Goal: Information Seeking & Learning: Understand process/instructions

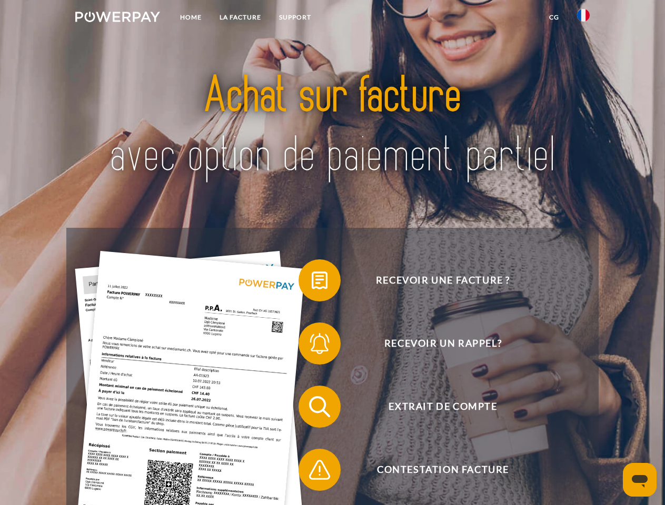
click at [117, 18] on img at bounding box center [117, 17] width 85 height 11
click at [583, 18] on img at bounding box center [583, 15] width 13 height 13
click at [554, 17] on link "CG" at bounding box center [554, 17] width 28 height 19
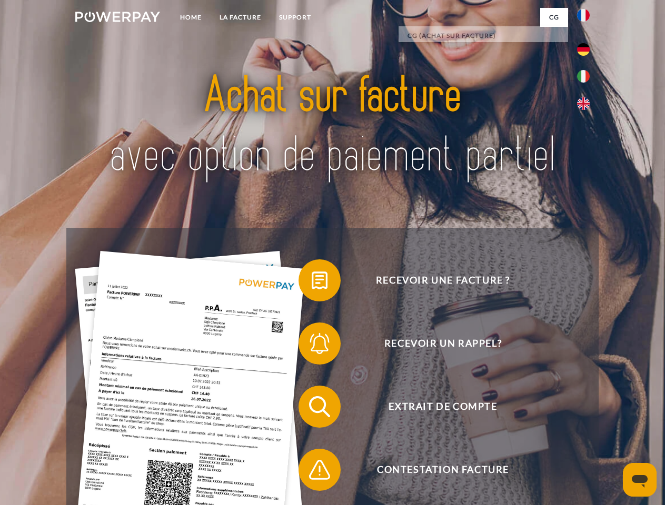
click at [312, 283] on span at bounding box center [303, 280] width 53 height 53
click at [312, 346] on span at bounding box center [303, 343] width 53 height 53
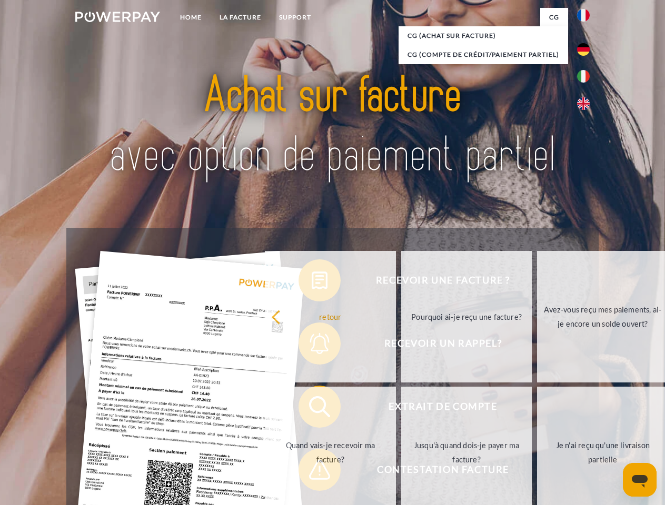
click at [401, 409] on link "Jusqu'à quand dois-je payer ma facture?" at bounding box center [466, 453] width 131 height 132
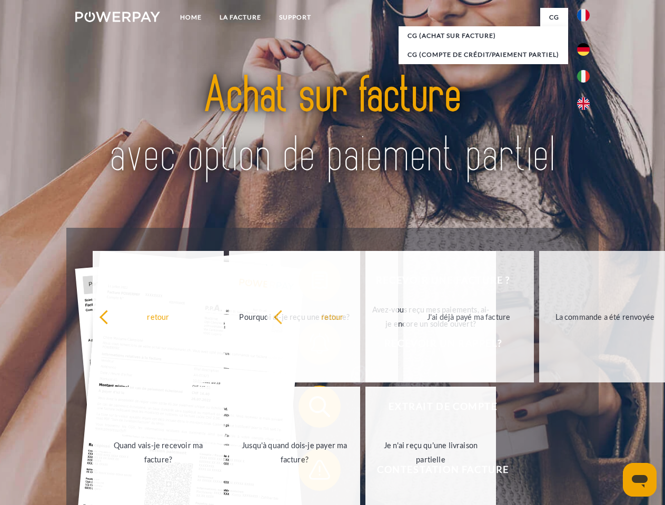
click at [312, 472] on span at bounding box center [303, 470] width 53 height 53
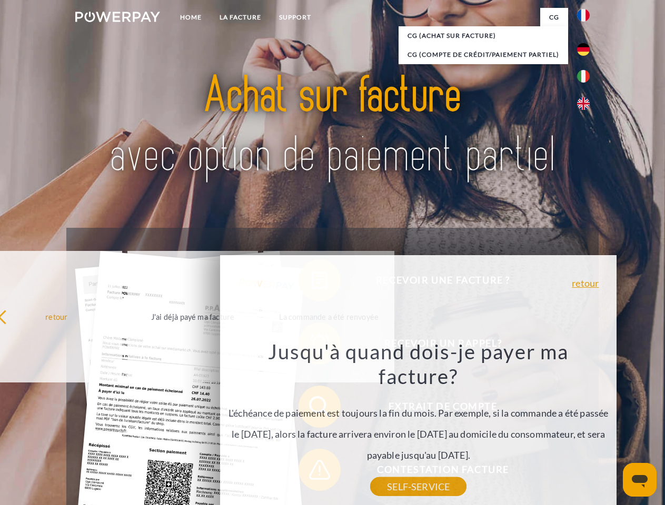
click at [640, 480] on icon "Ouvrir la fenêtre de messagerie" at bounding box center [640, 481] width 16 height 13
